Goal: Information Seeking & Learning: Learn about a topic

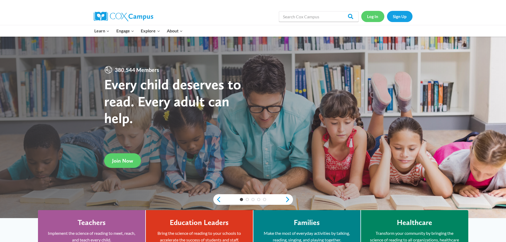
click at [375, 20] on link "Log In" at bounding box center [372, 16] width 23 height 11
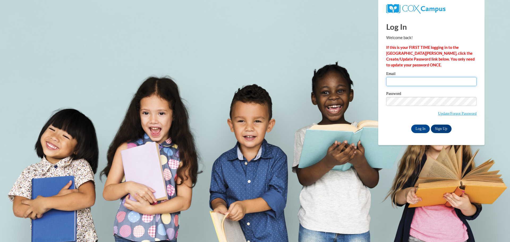
click at [409, 80] on input "Email" at bounding box center [431, 81] width 90 height 9
type input "kdilge@clintonville.k12.wi.us"
click at [421, 95] on label "Password" at bounding box center [431, 94] width 90 height 5
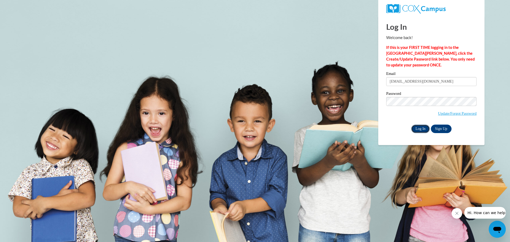
click at [422, 127] on input "Log In" at bounding box center [420, 129] width 19 height 9
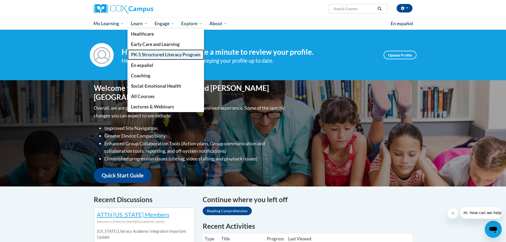
click at [144, 57] on span "PK-5 Structured Literacy Program" at bounding box center [166, 55] width 70 height 6
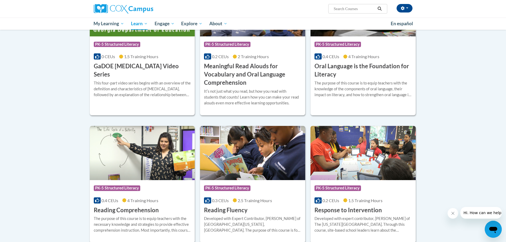
scroll to position [425, 0]
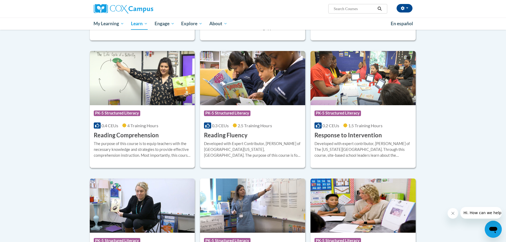
click at [137, 134] on h3 "Reading Comprehension" at bounding box center [126, 135] width 65 height 8
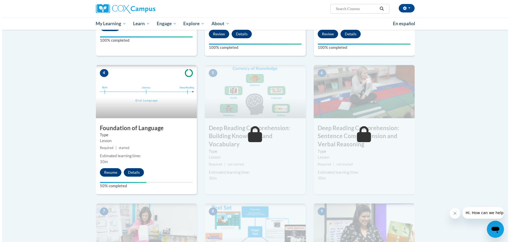
scroll to position [213, 0]
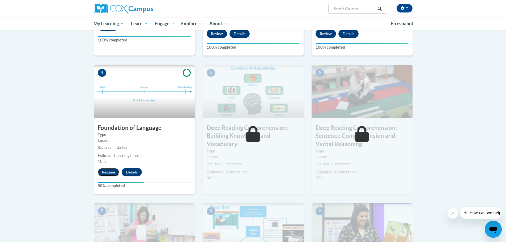
click at [111, 169] on button "Resume" at bounding box center [109, 172] width 22 height 9
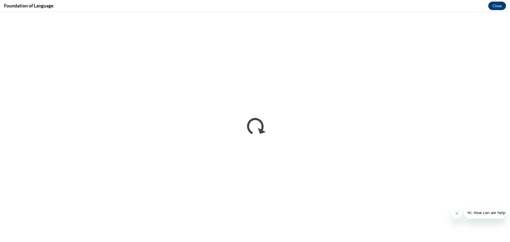
scroll to position [0, 0]
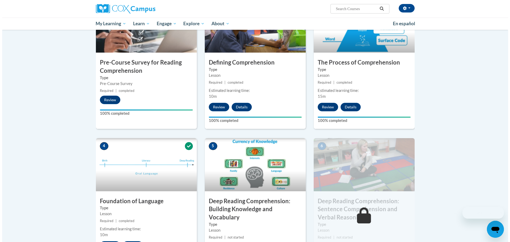
scroll to position [266, 0]
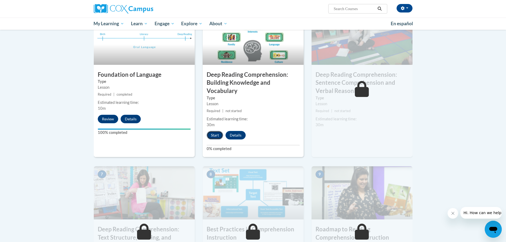
click at [219, 137] on button "Start" at bounding box center [215, 135] width 16 height 9
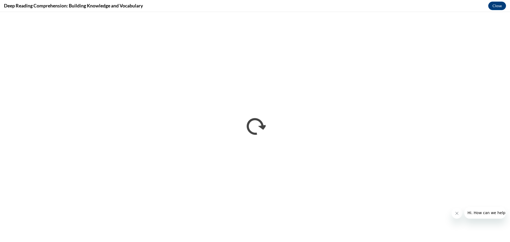
scroll to position [0, 0]
